Goal: Task Accomplishment & Management: Manage account settings

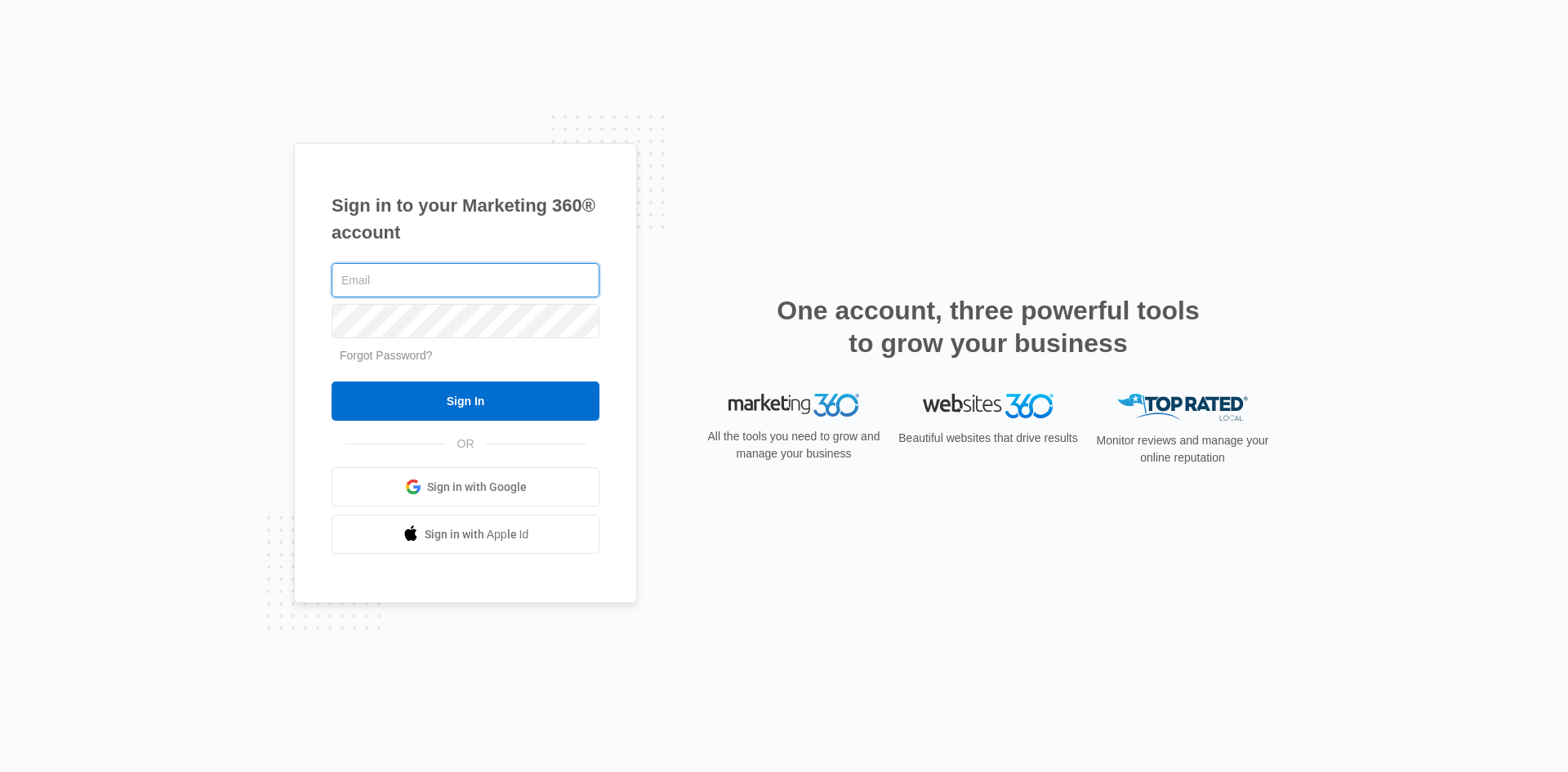
click at [476, 274] on input "text" at bounding box center [466, 280] width 268 height 34
click at [513, 288] on input "text" at bounding box center [466, 280] width 268 height 34
click at [524, 298] on div at bounding box center [466, 280] width 268 height 41
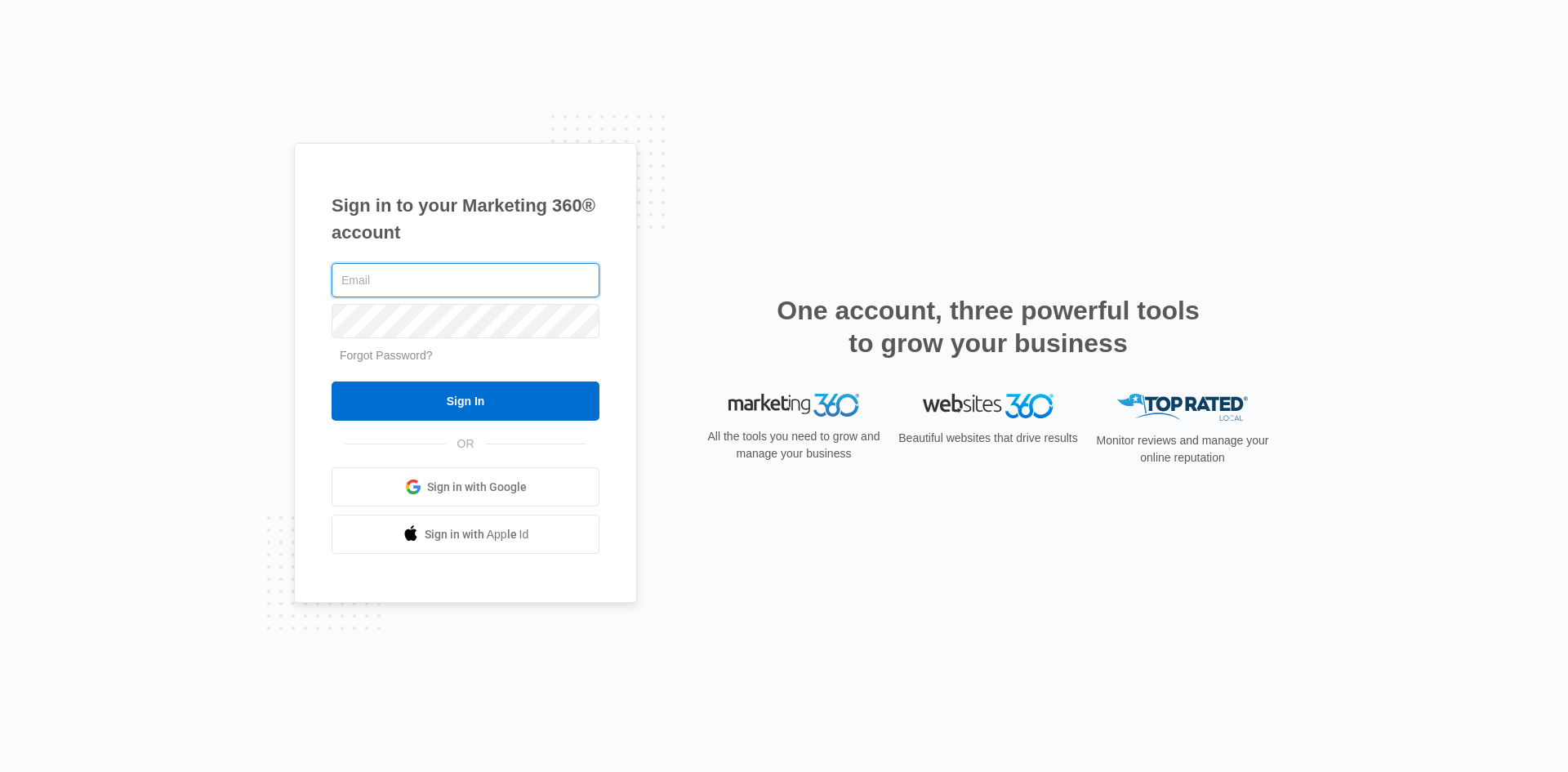
click at [508, 267] on input "text" at bounding box center [466, 280] width 268 height 34
type input "[EMAIL_ADDRESS][DOMAIN_NAME]"
click at [473, 493] on span "Sign in with Google" at bounding box center [477, 487] width 100 height 17
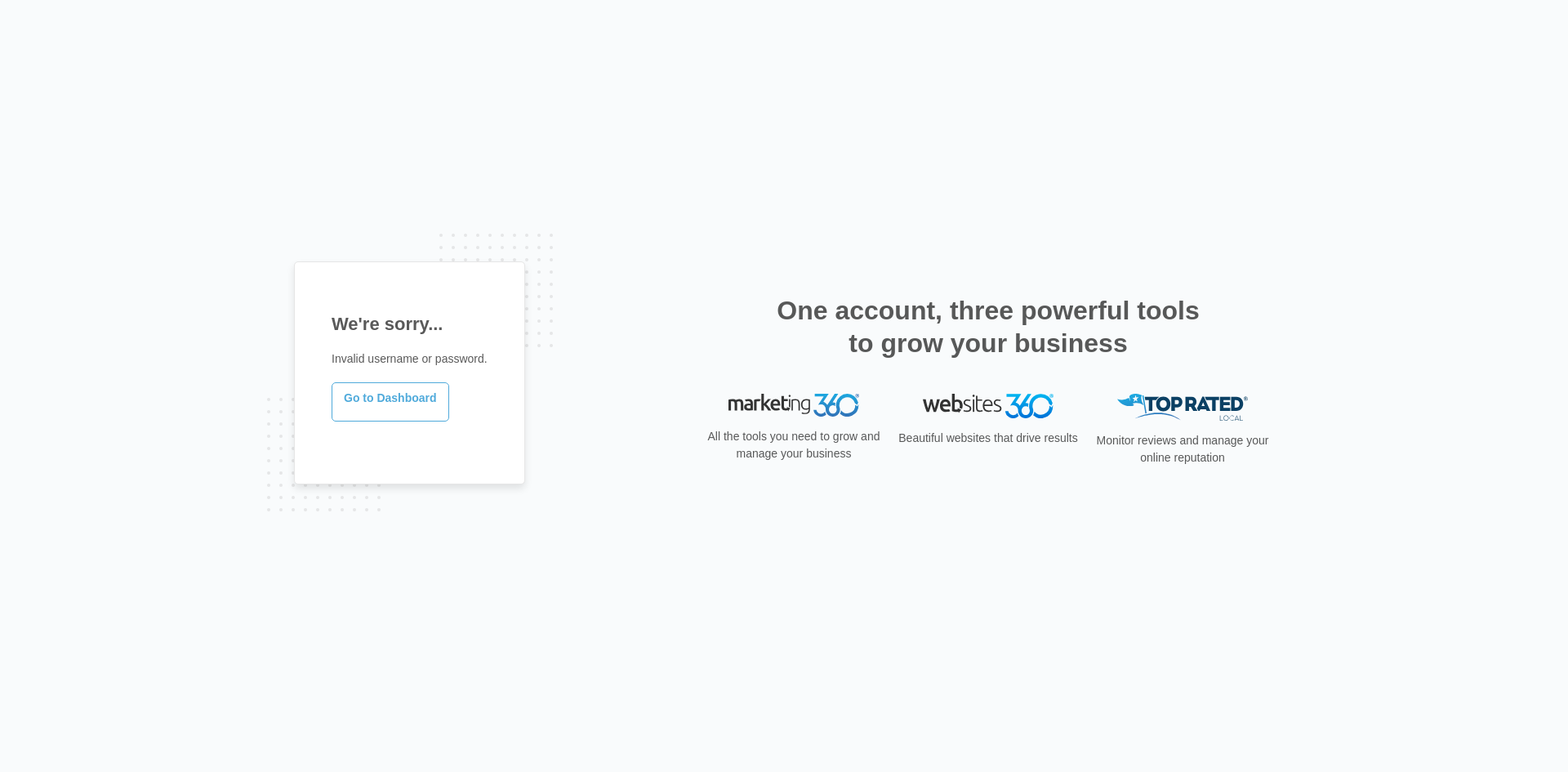
click at [384, 404] on link "Go to Dashboard" at bounding box center [391, 402] width 118 height 39
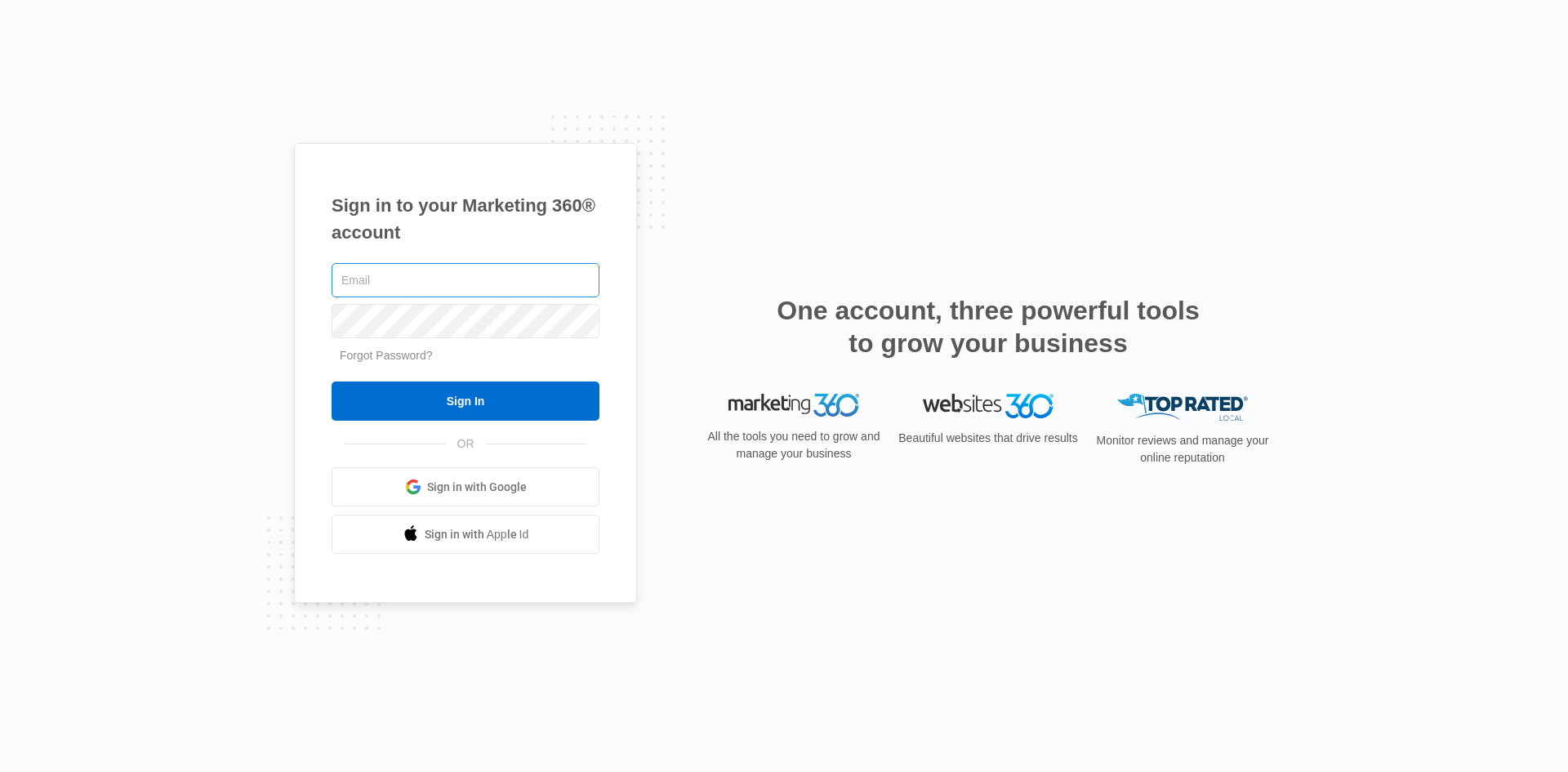
click at [436, 275] on input "text" at bounding box center [466, 280] width 268 height 34
type input "[EMAIL_ADDRESS][DOMAIN_NAME]"
